Goal: Find specific page/section: Find specific page/section

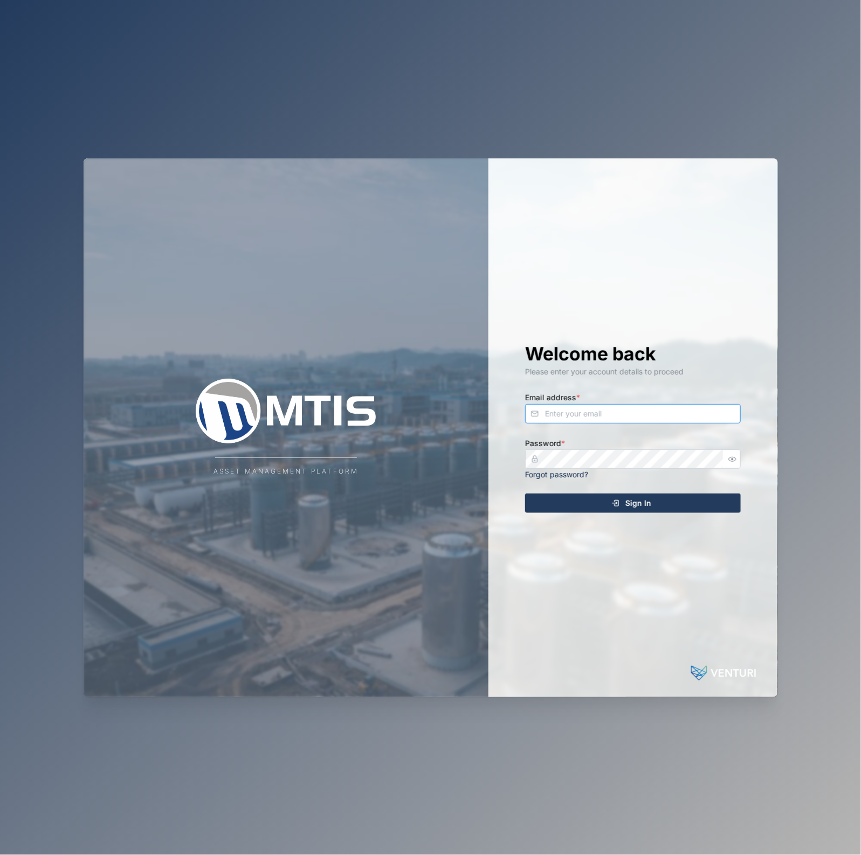
click at [617, 411] on input "Email address *" at bounding box center [633, 413] width 216 height 19
type input "[EMAIL_ADDRESS][DOMAIN_NAME]"
click at [525, 494] on button "Sign In" at bounding box center [633, 503] width 216 height 19
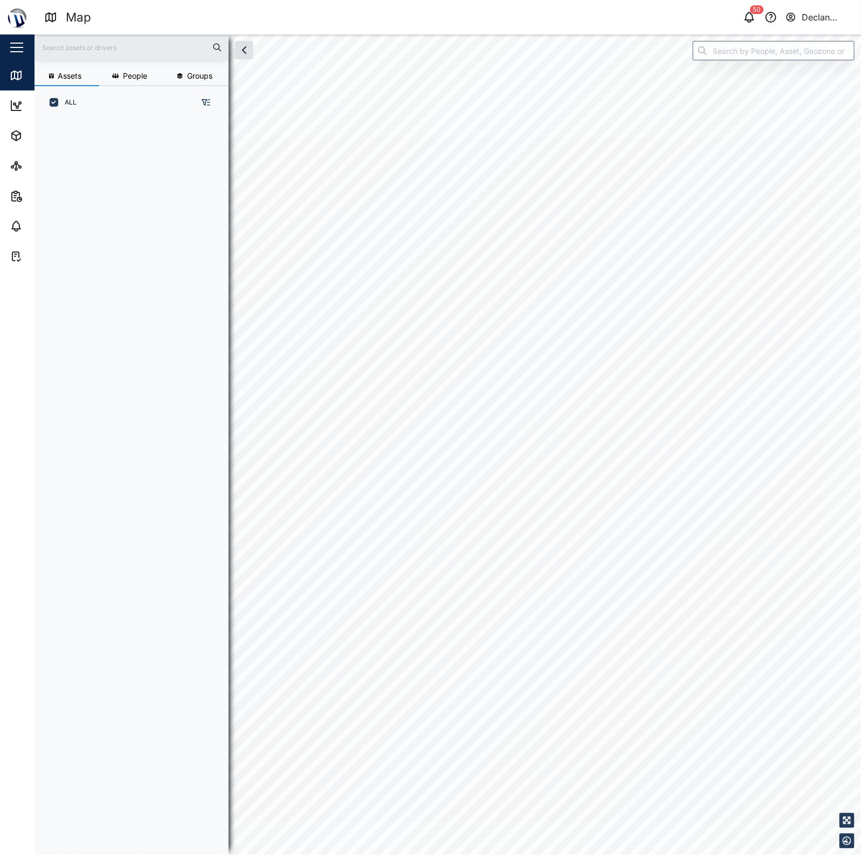
scroll to position [721, 167]
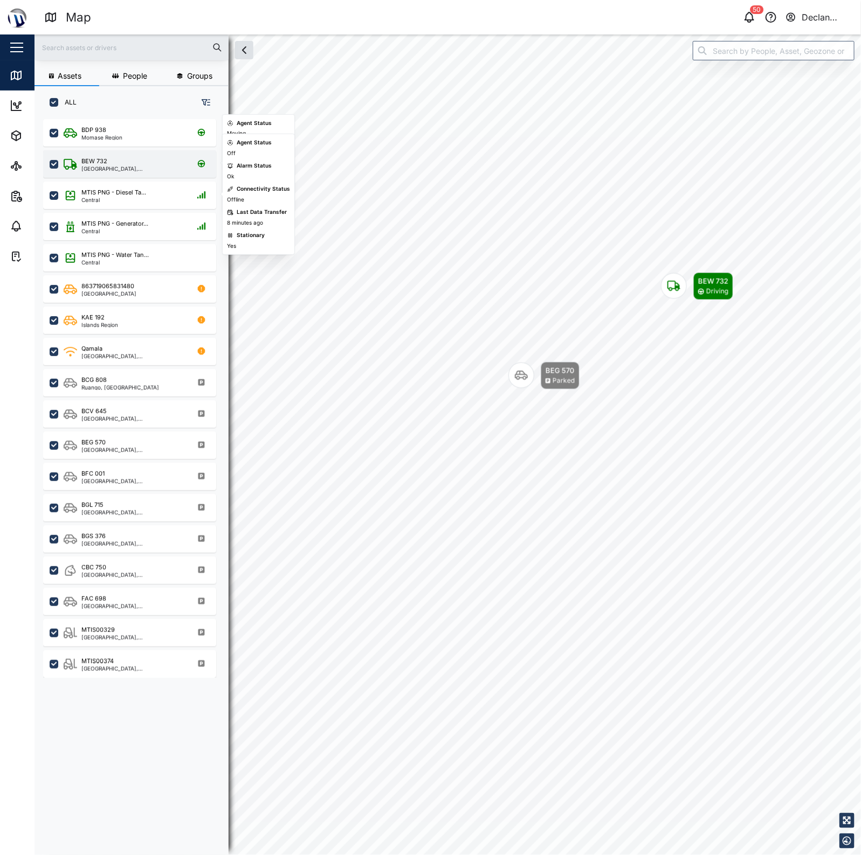
click at [112, 168] on div "[GEOGRAPHIC_DATA], [GEOGRAPHIC_DATA]" at bounding box center [132, 168] width 103 height 5
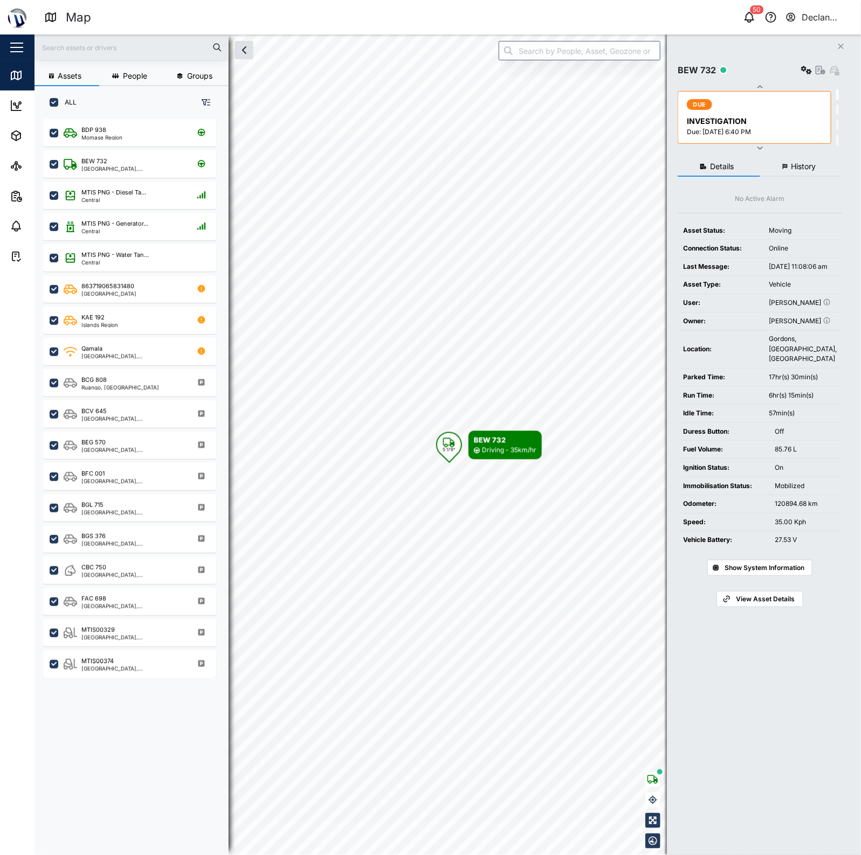
click at [803, 64] on button "button" at bounding box center [806, 70] width 15 height 15
click at [793, 90] on link "Configure" at bounding box center [759, 96] width 100 height 23
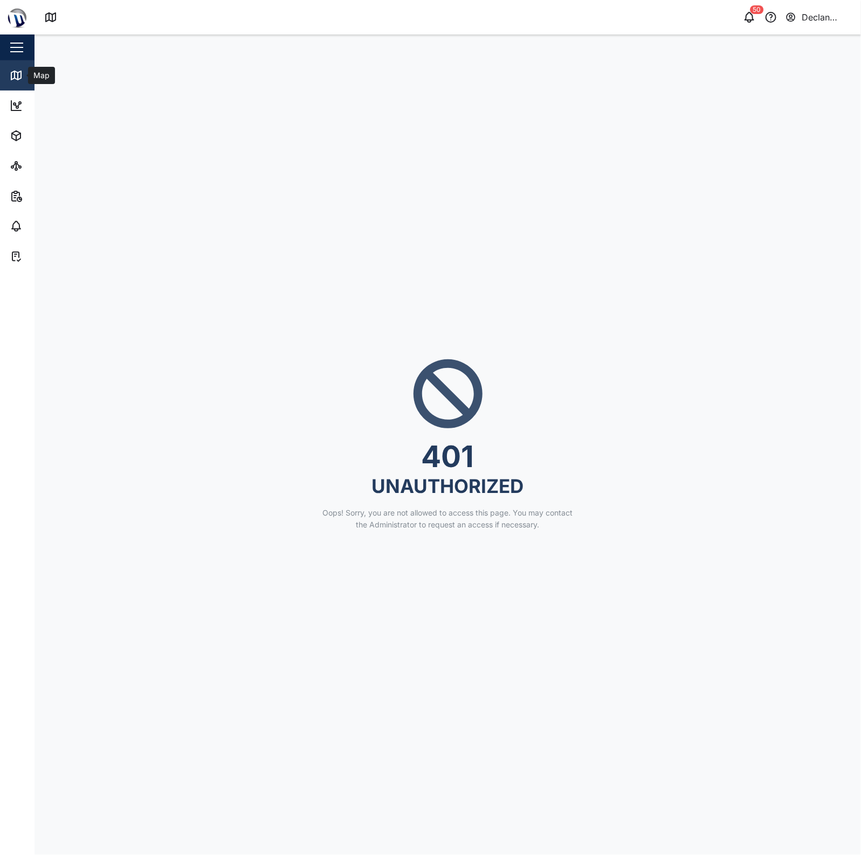
click at [18, 72] on icon at bounding box center [16, 75] width 10 height 9
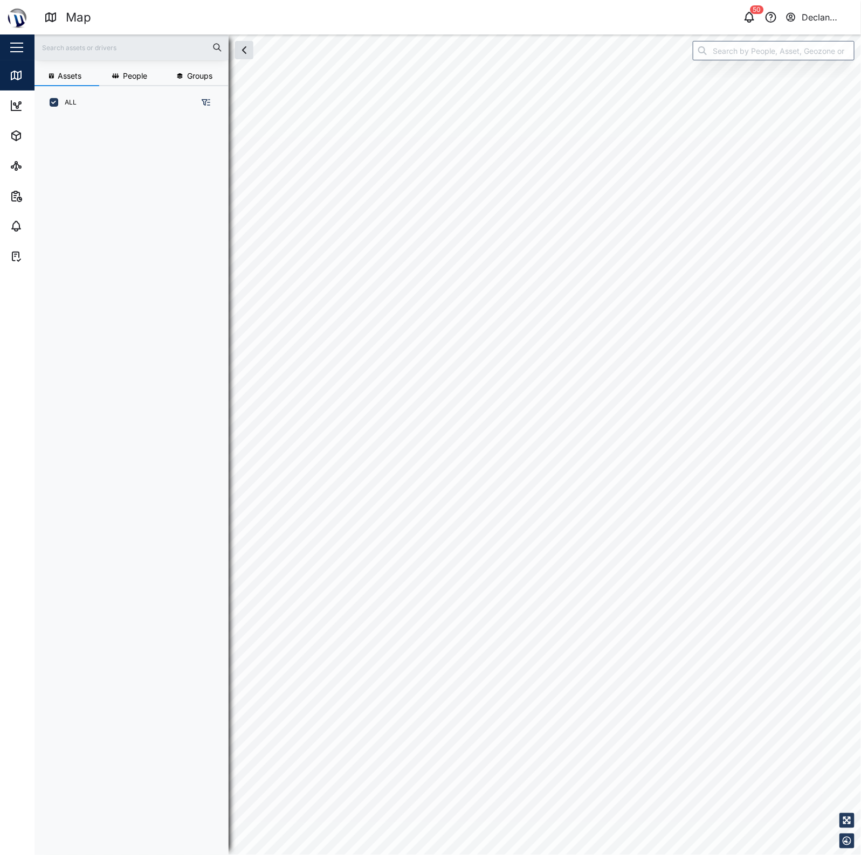
scroll to position [721, 167]
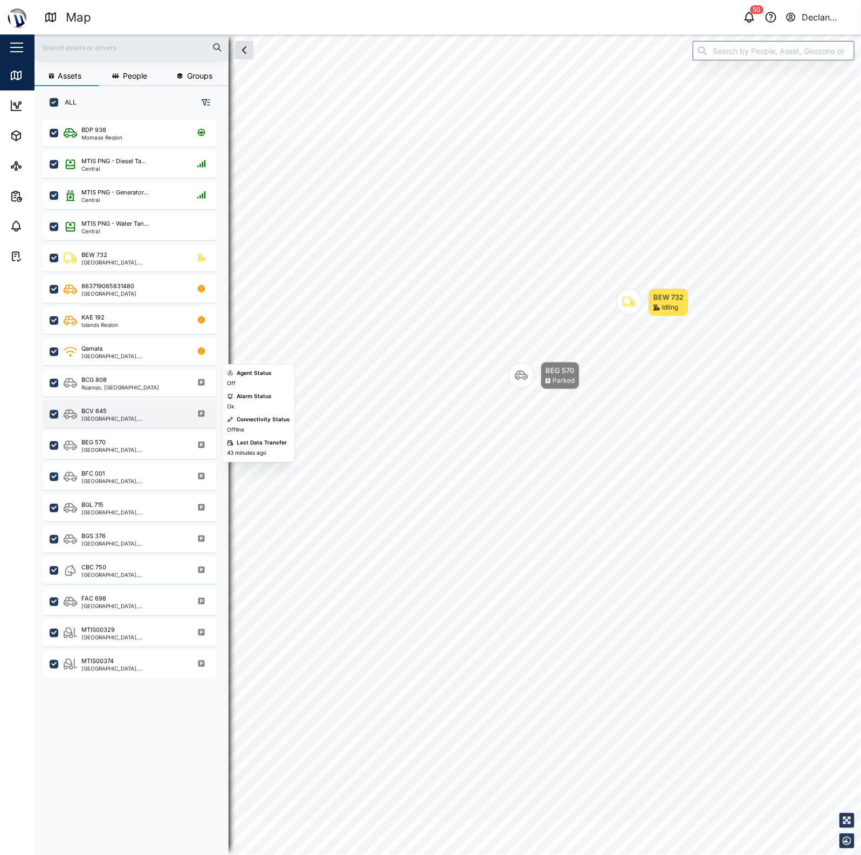
click at [119, 421] on div "BCV [GEOGRAPHIC_DATA], [GEOGRAPHIC_DATA]" at bounding box center [129, 413] width 173 height 27
